Goal: Task Accomplishment & Management: Use online tool/utility

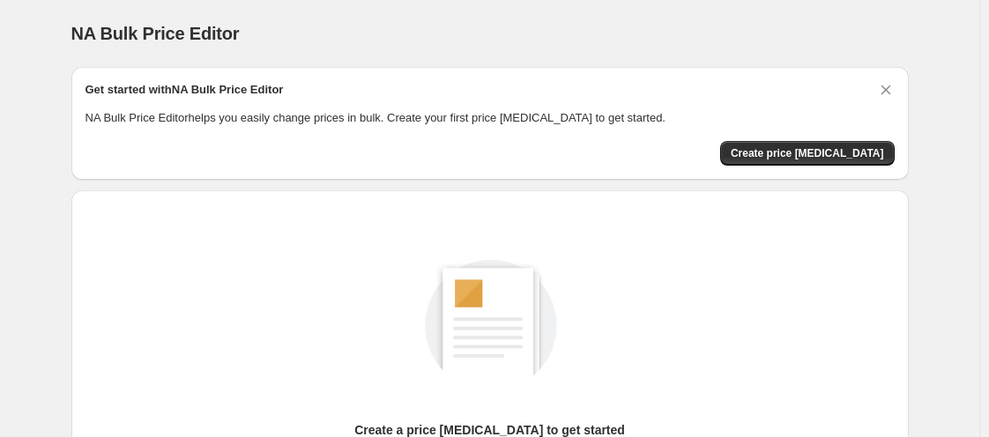
scroll to position [222, 0]
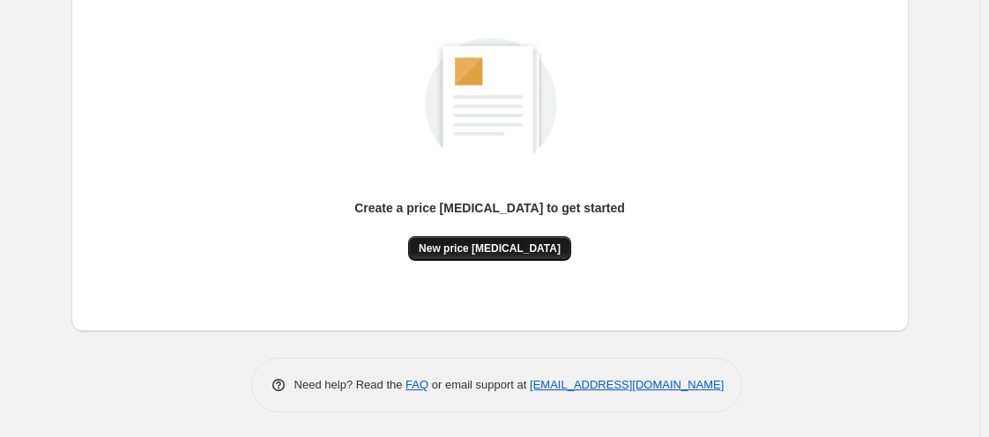
click at [487, 243] on span "New price [MEDICAL_DATA]" at bounding box center [490, 248] width 142 height 14
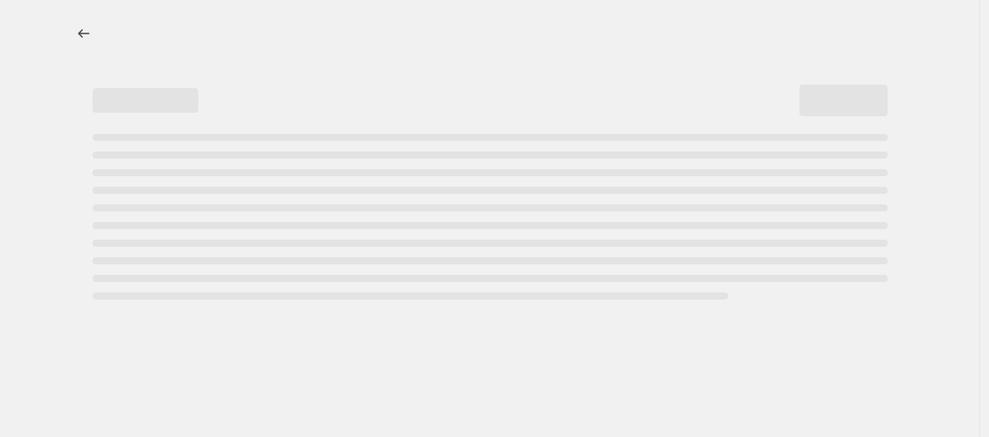
select select "percentage"
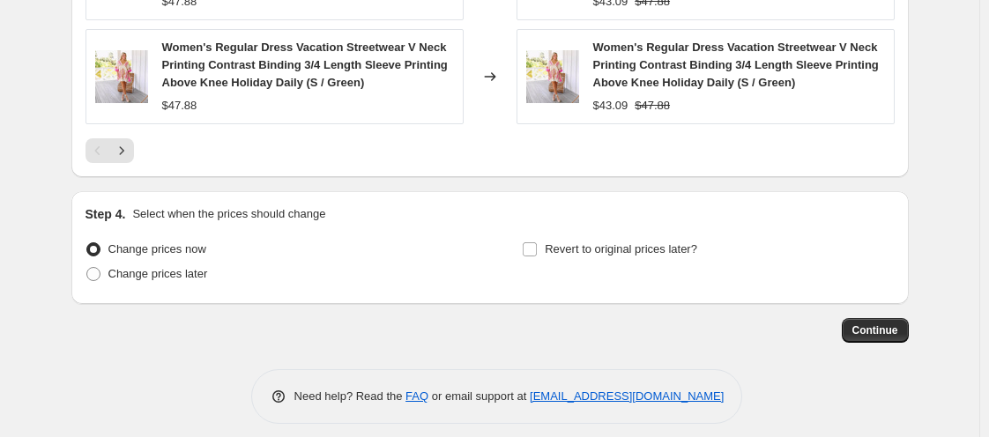
scroll to position [1437, 0]
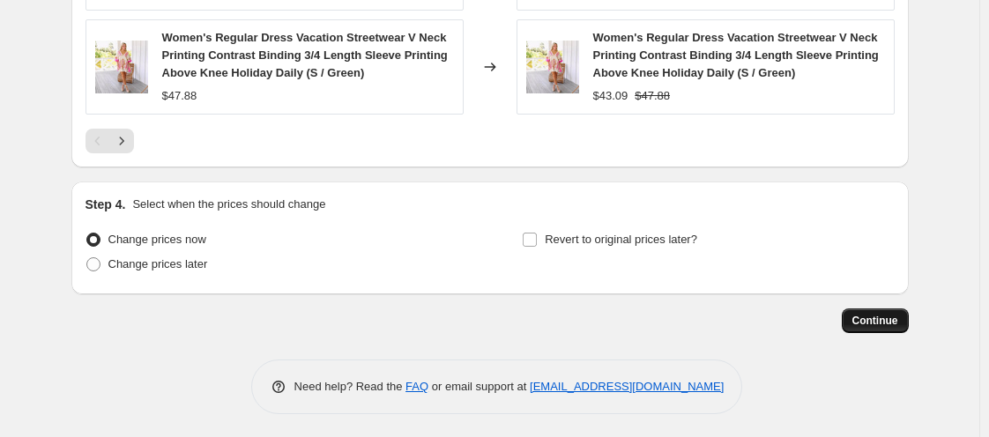
click at [875, 314] on span "Continue" at bounding box center [875, 321] width 46 height 14
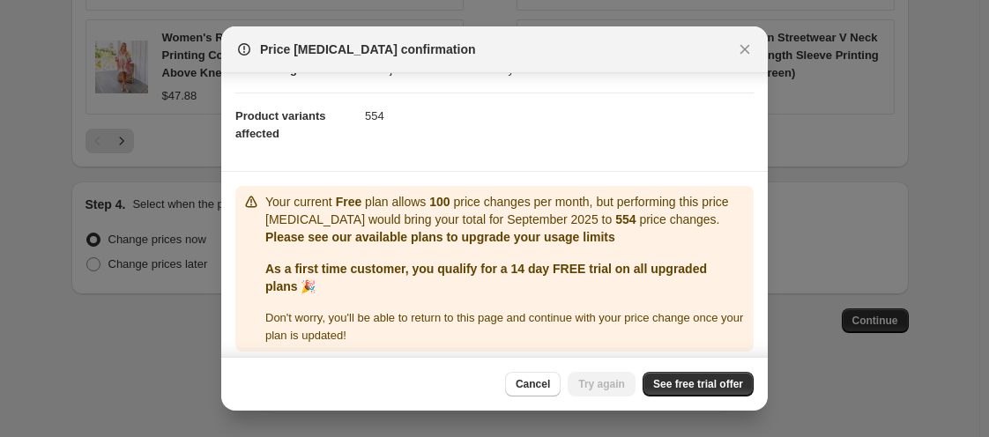
scroll to position [176, 0]
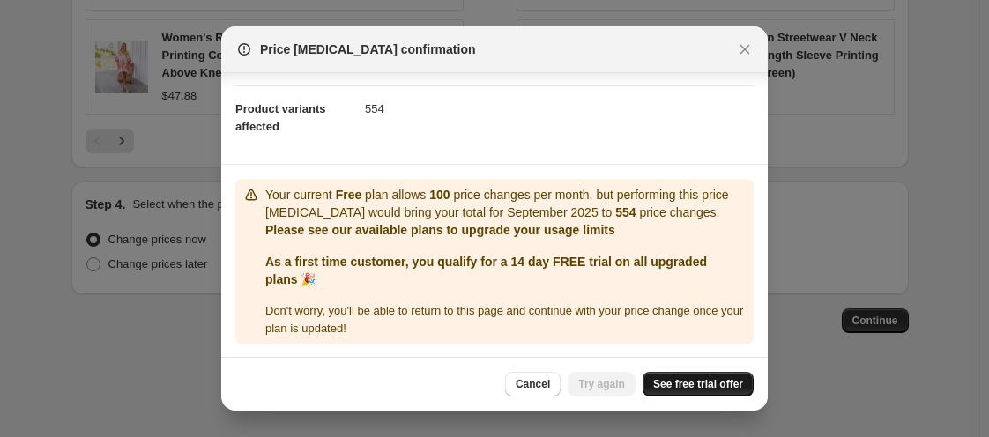
click at [682, 382] on span "See free trial offer" at bounding box center [698, 384] width 90 height 14
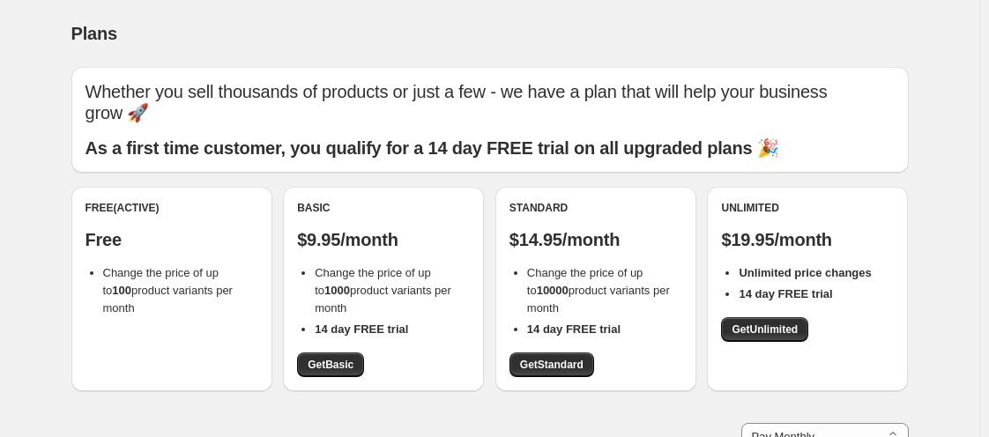
click at [149, 287] on span "Change the price of up to 100 product variants per month" at bounding box center [168, 290] width 130 height 48
click at [130, 288] on span "Change the price of up to 100 product variants per month" at bounding box center [168, 290] width 130 height 48
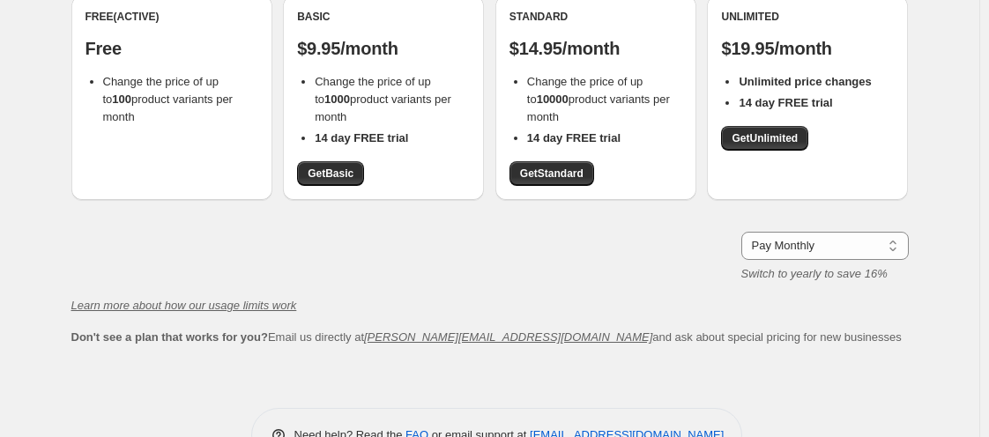
scroll to position [242, 0]
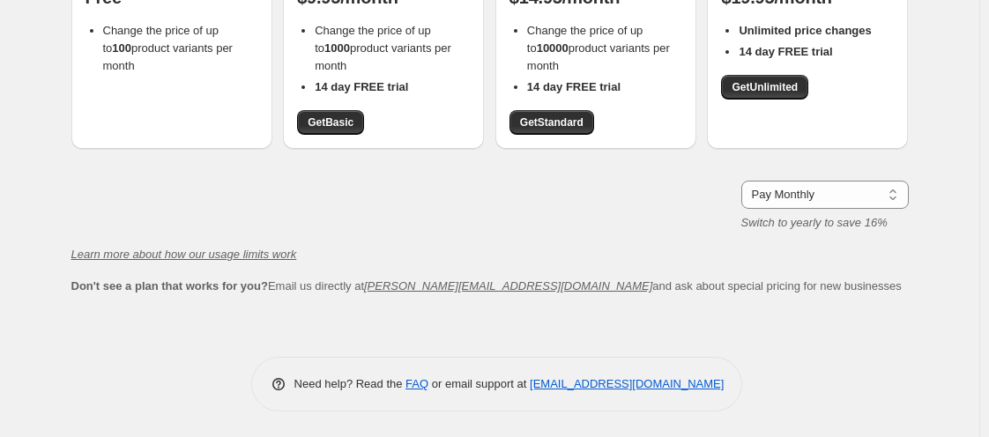
scroll to position [120, 0]
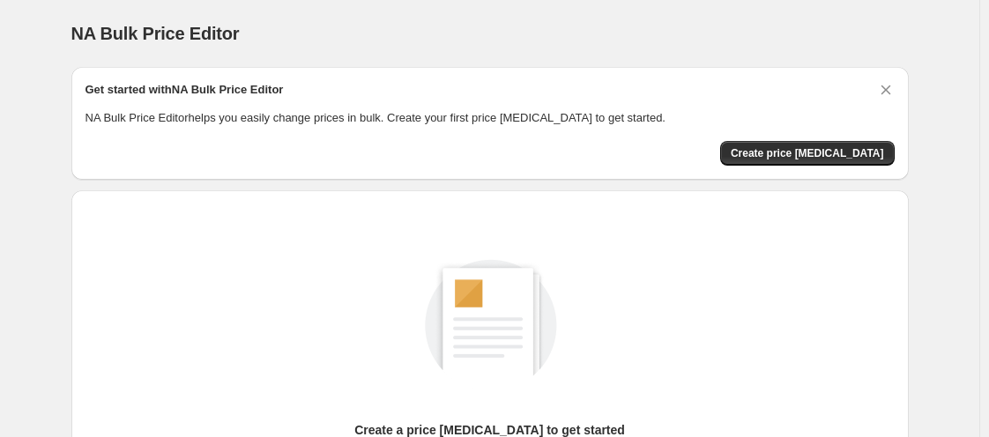
scroll to position [222, 0]
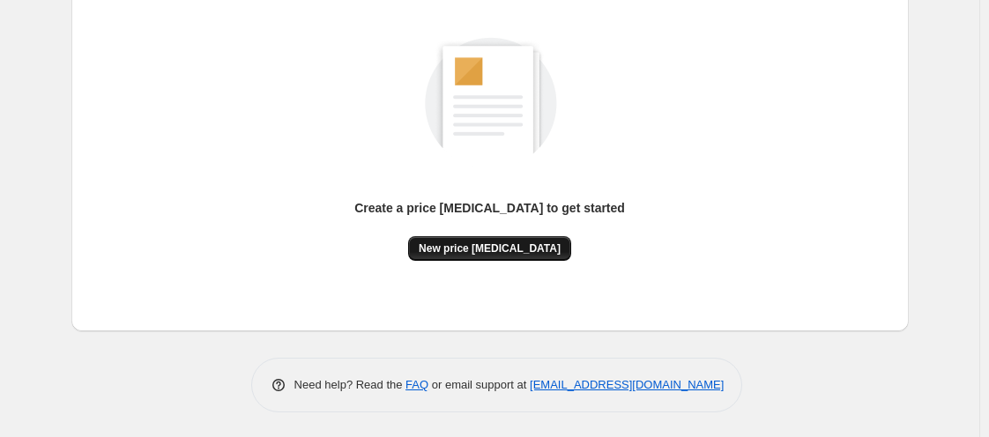
click at [494, 244] on span "New price [MEDICAL_DATA]" at bounding box center [490, 248] width 142 height 14
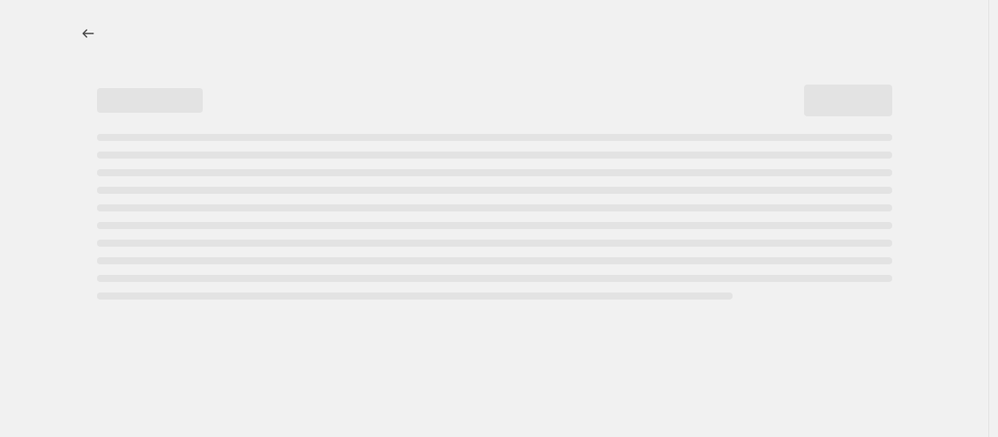
select select "percentage"
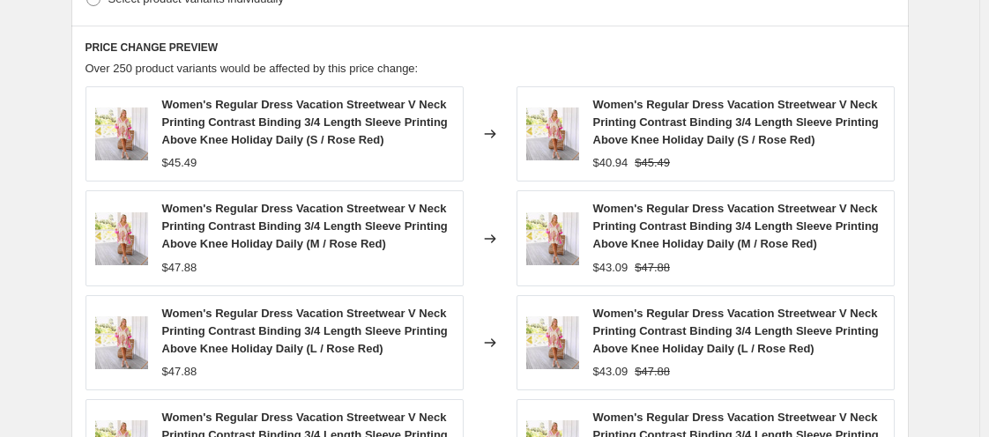
scroll to position [1410, 0]
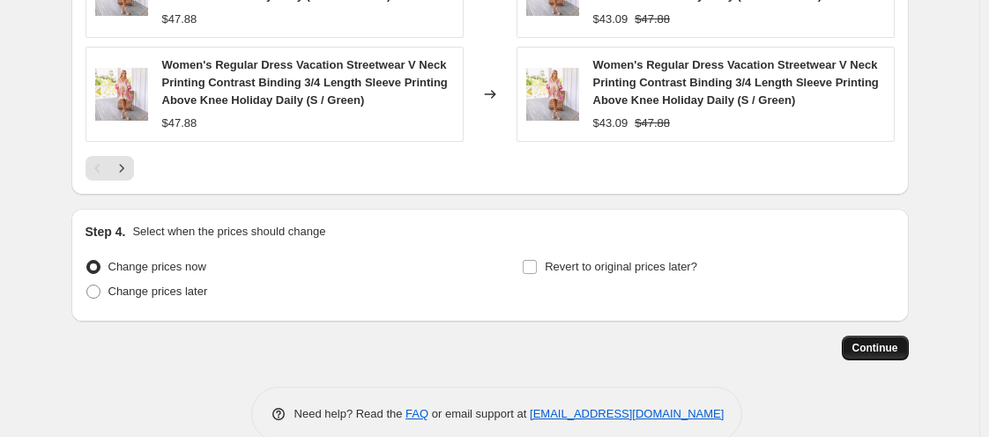
click at [873, 341] on span "Continue" at bounding box center [875, 348] width 46 height 14
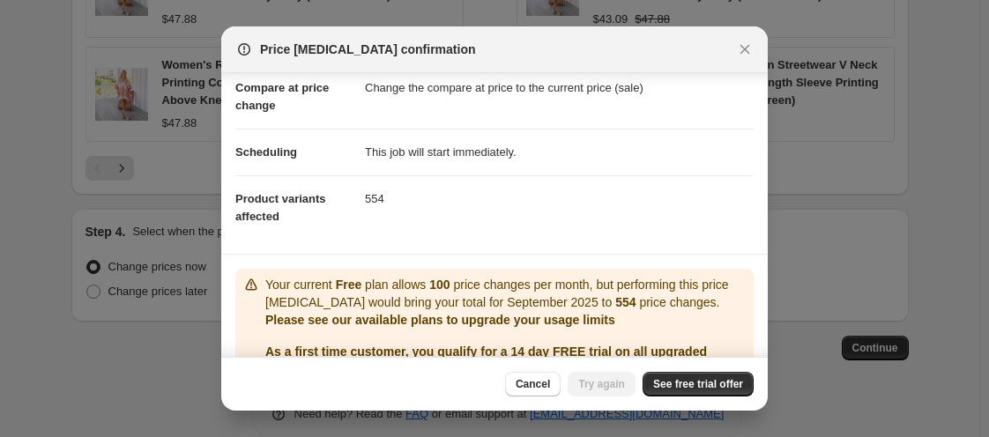
scroll to position [176, 0]
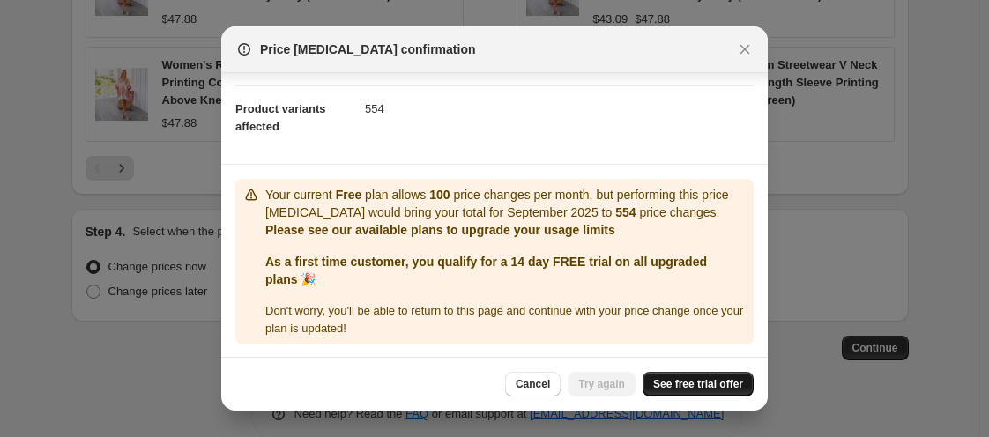
click at [701, 382] on span "See free trial offer" at bounding box center [698, 384] width 90 height 14
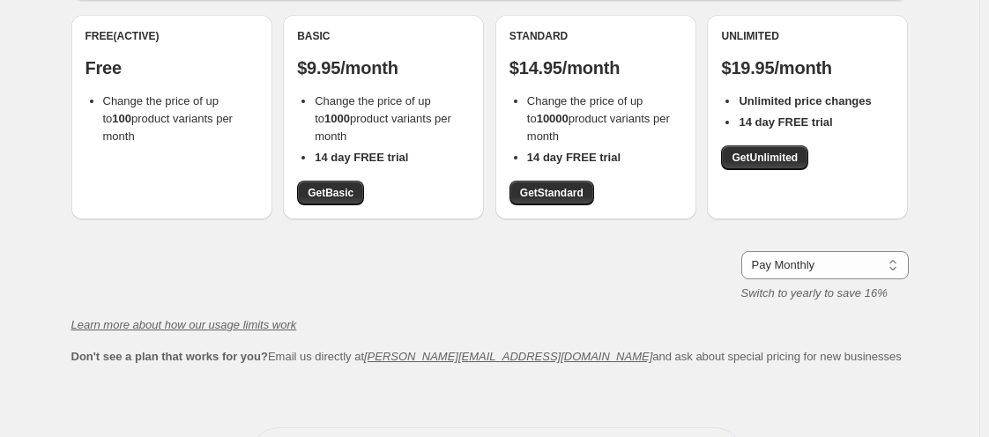
scroll to position [154, 0]
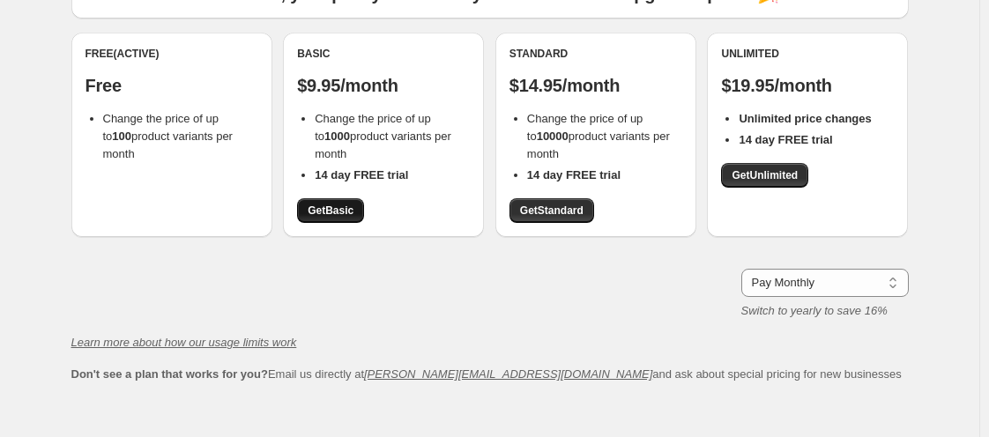
click at [330, 206] on span "Get Basic" at bounding box center [331, 211] width 46 height 14
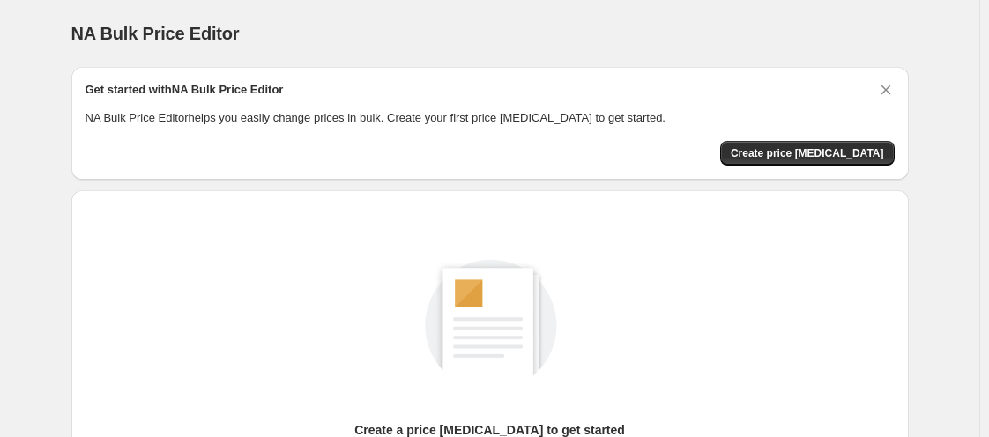
scroll to position [222, 0]
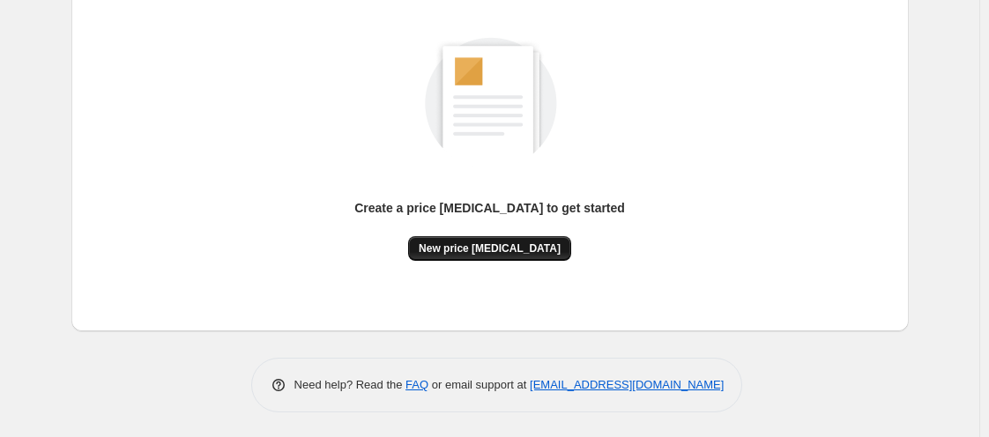
click at [494, 246] on span "New price [MEDICAL_DATA]" at bounding box center [490, 248] width 142 height 14
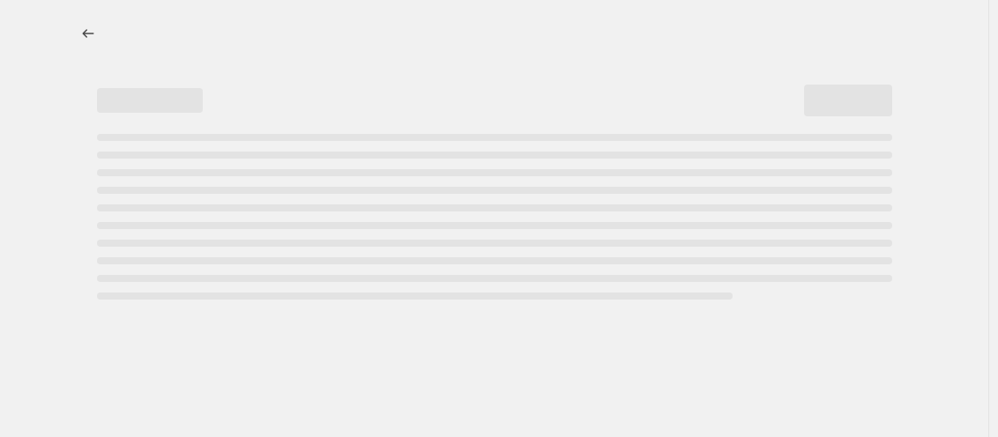
select select "percentage"
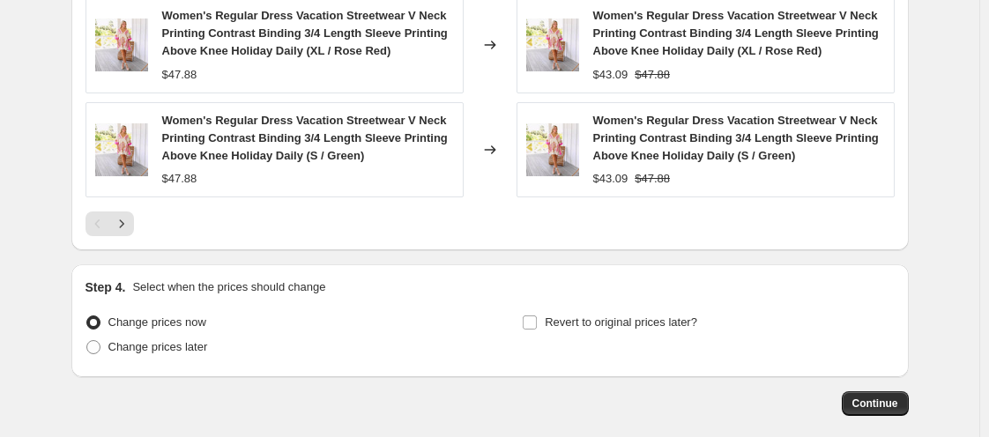
scroll to position [1437, 0]
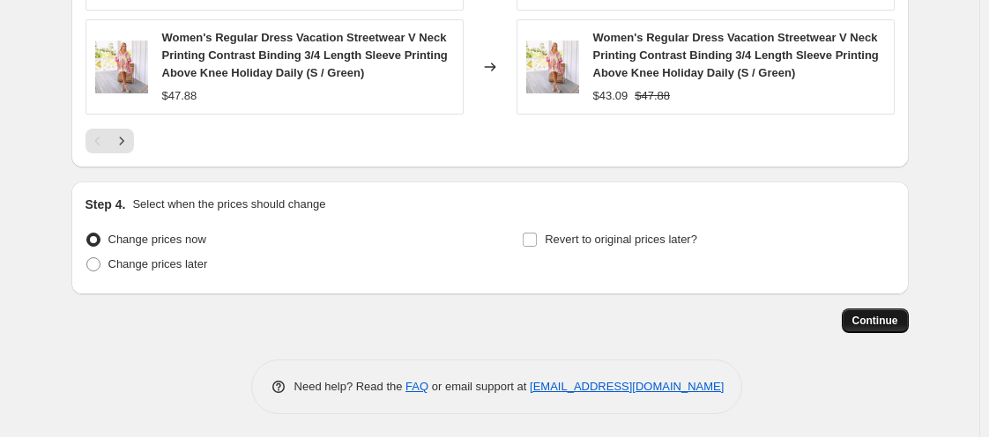
click at [873, 314] on span "Continue" at bounding box center [875, 321] width 46 height 14
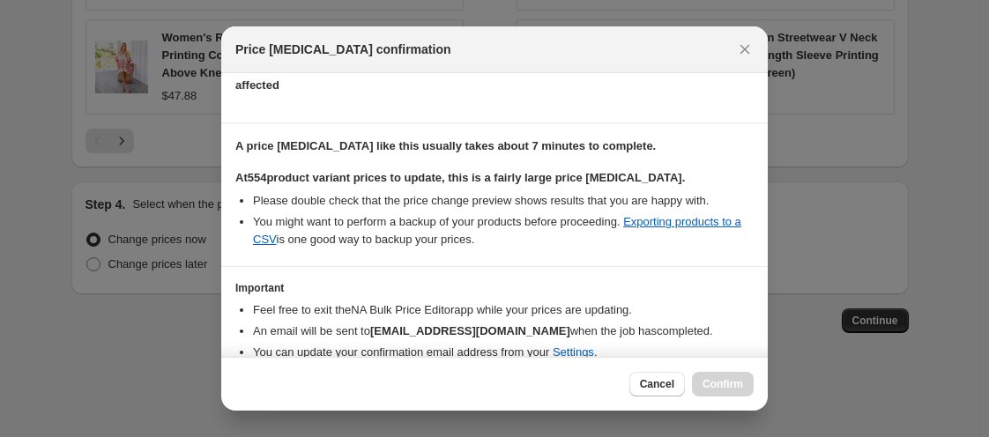
scroll to position [291, 0]
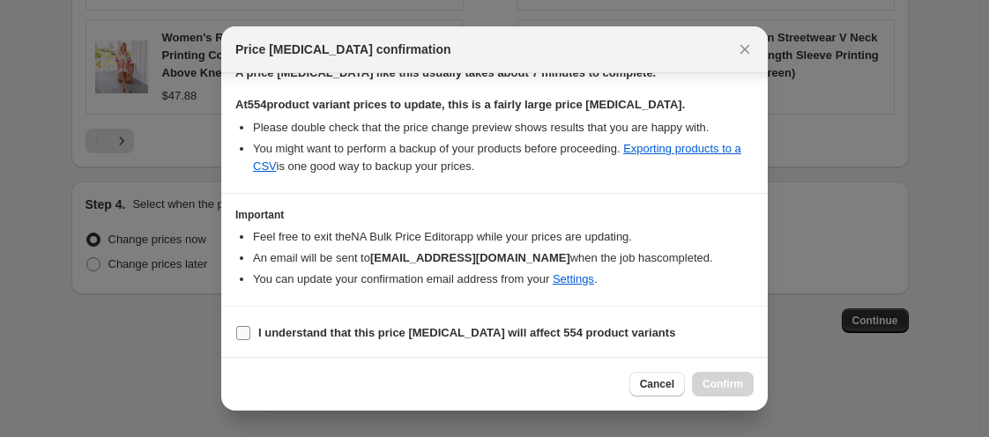
click at [244, 333] on input "I understand that this price [MEDICAL_DATA] will affect 554 product variants" at bounding box center [243, 333] width 14 height 14
checkbox input "true"
click at [711, 378] on span "Confirm" at bounding box center [722, 384] width 41 height 14
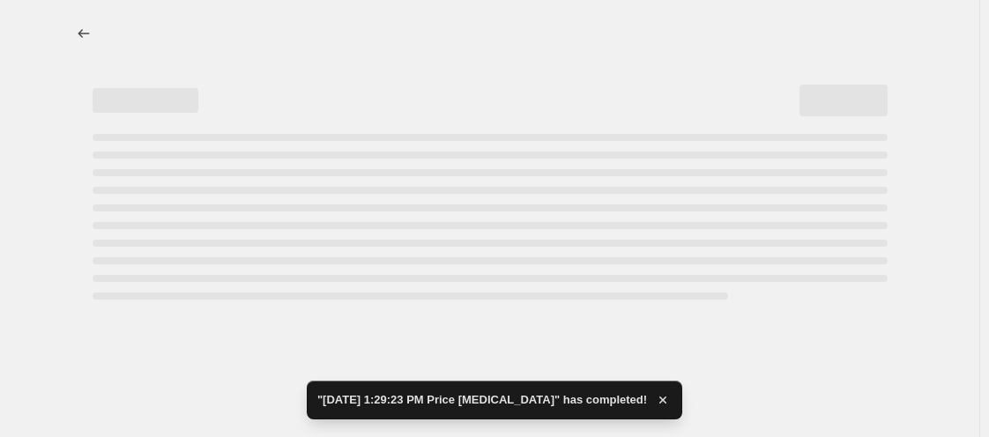
select select "percentage"
